Goal: Transaction & Acquisition: Purchase product/service

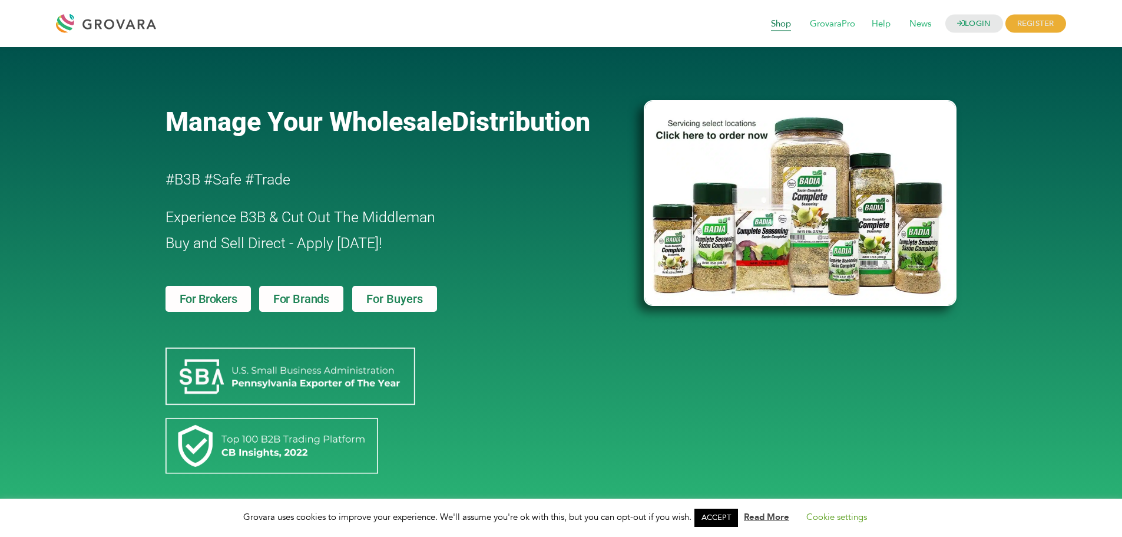
click at [769, 28] on span "Shop" at bounding box center [781, 24] width 37 height 22
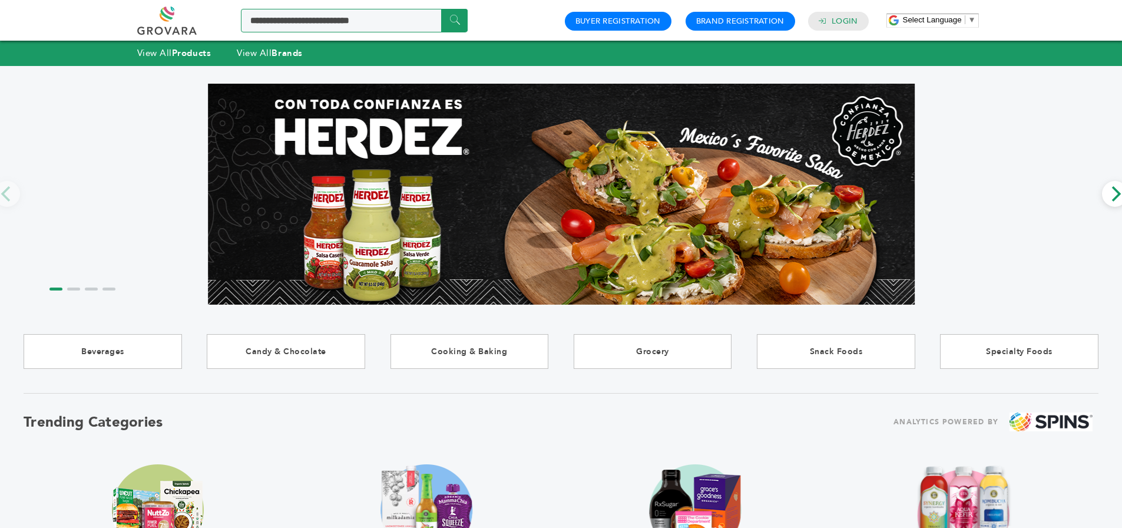
click at [359, 21] on input "Search a product or brand..." at bounding box center [354, 21] width 227 height 24
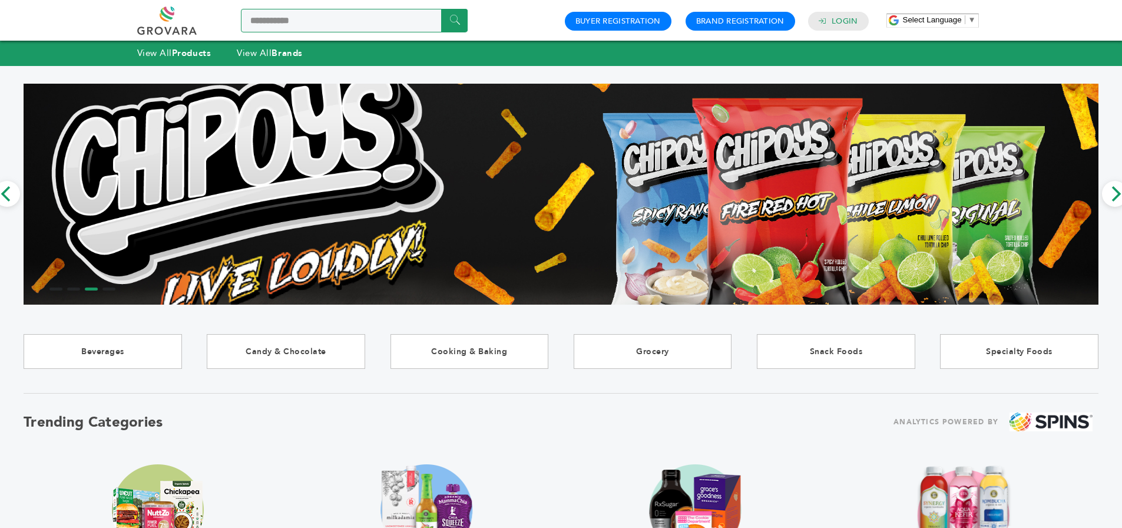
type input "**********"
click at [441, 9] on input "******" at bounding box center [454, 20] width 27 height 23
